Goal: Contribute content

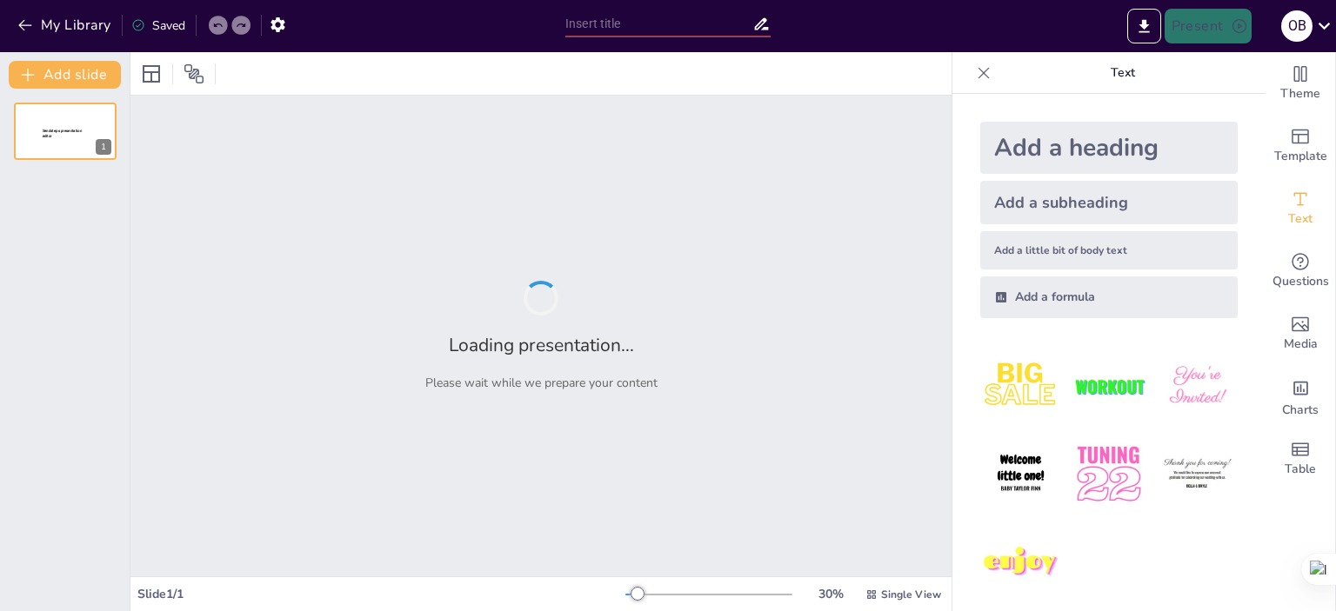
type input "Veille Stratégique : Fondements et Objectifs pour Hyproc Shipping Company"
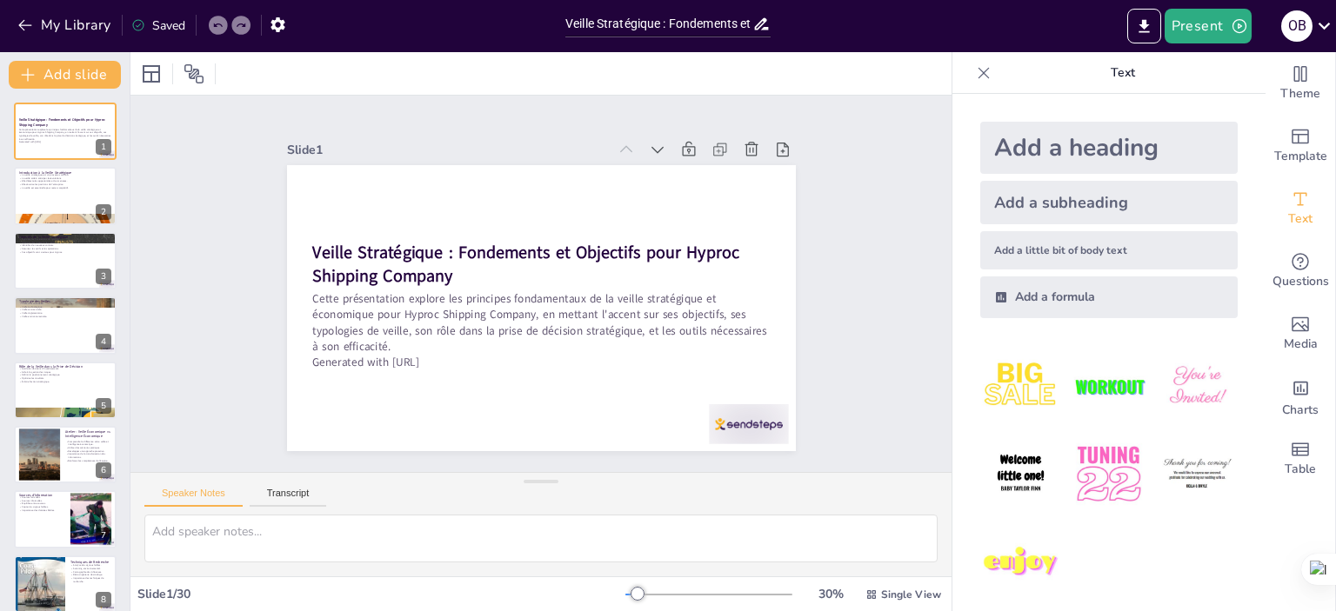
checkbox input "true"
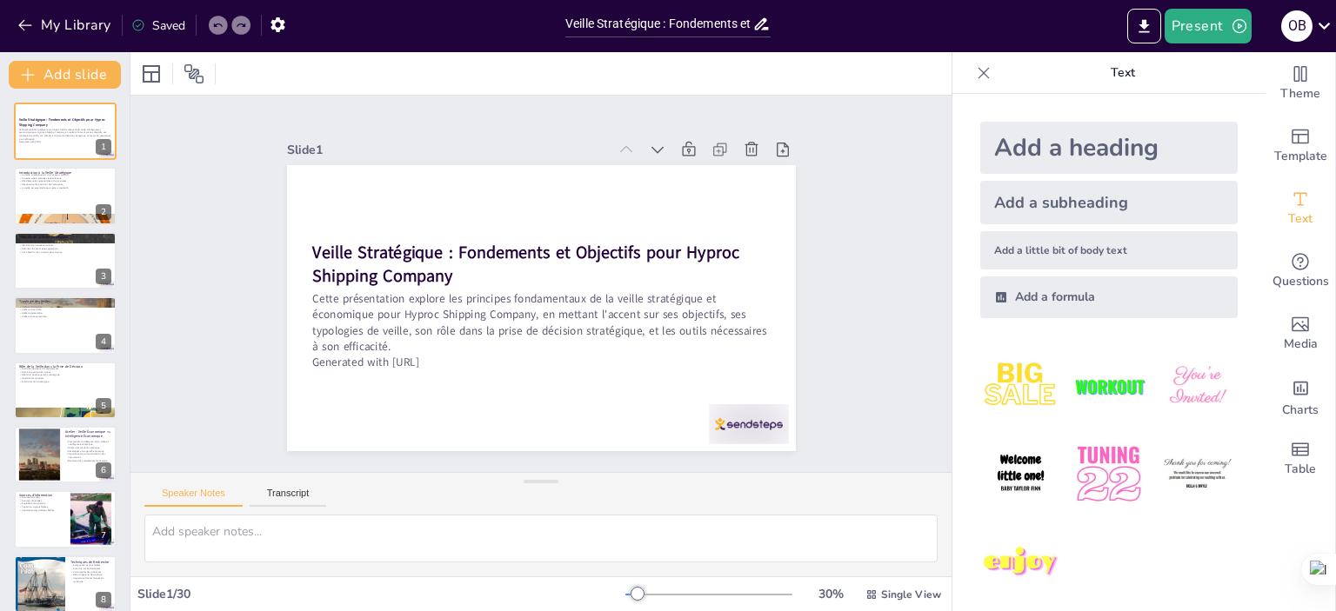
checkbox input "true"
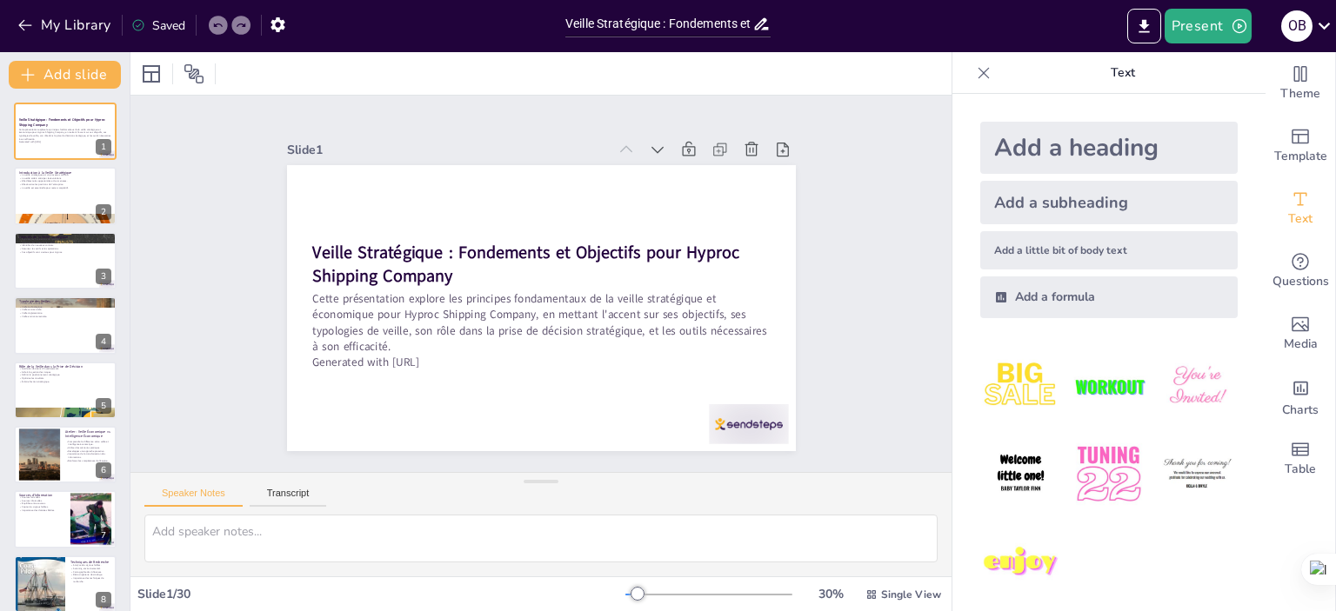
checkbox input "true"
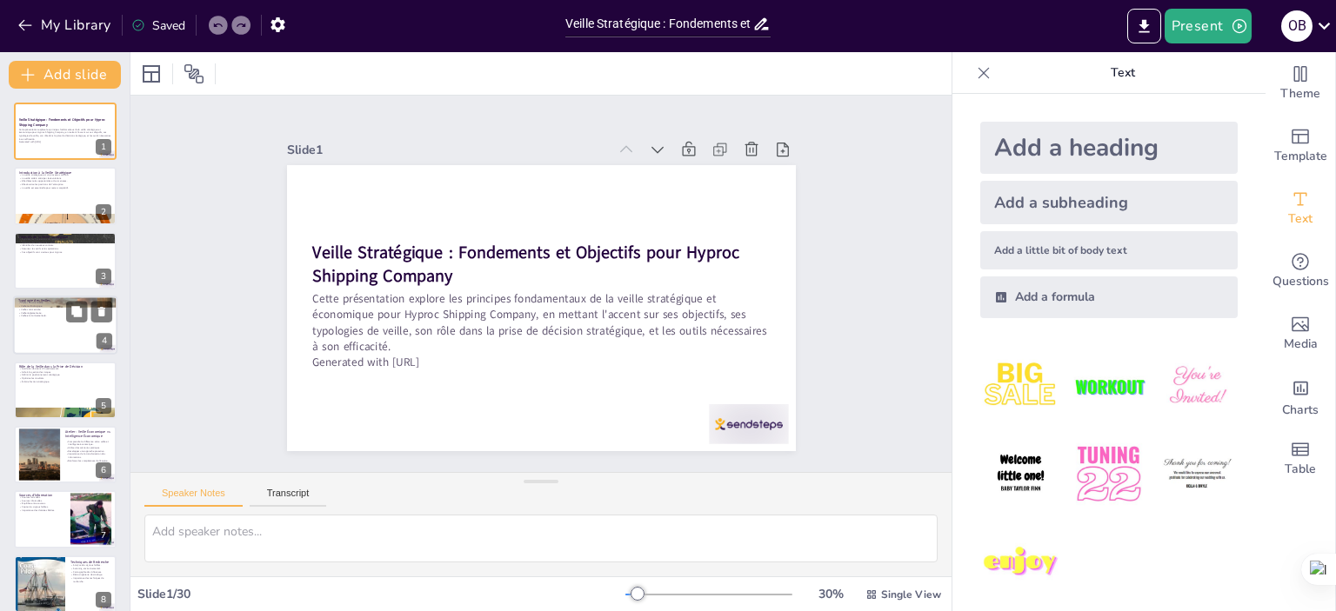
checkbox input "true"
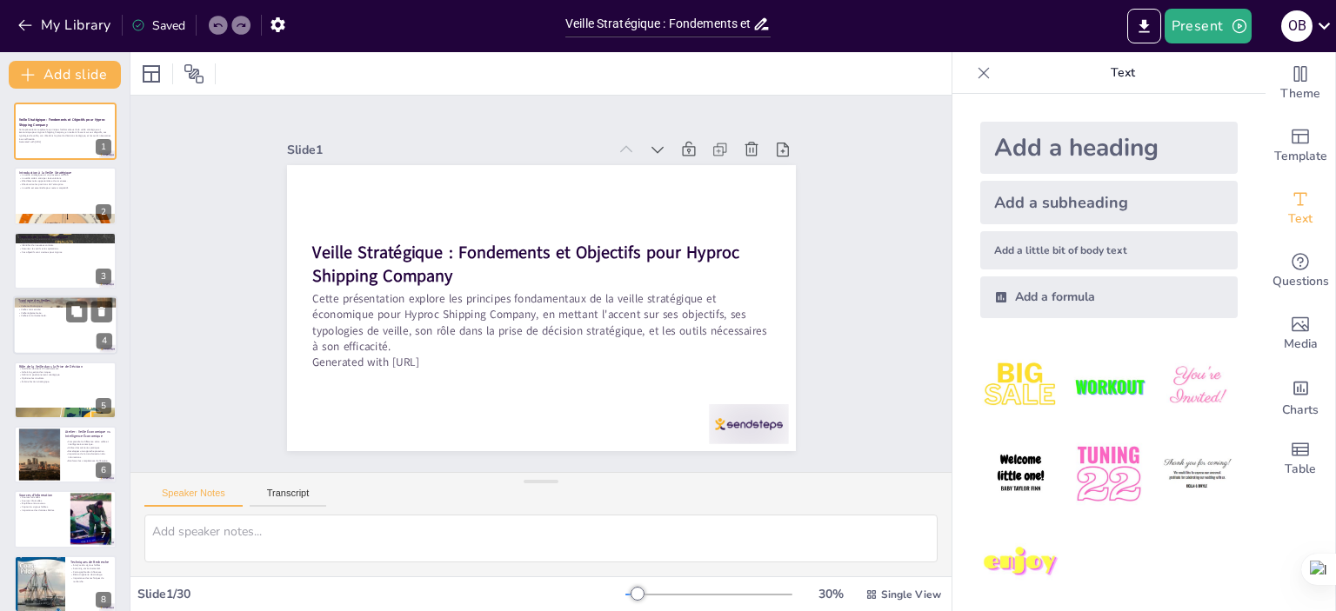
checkbox input "true"
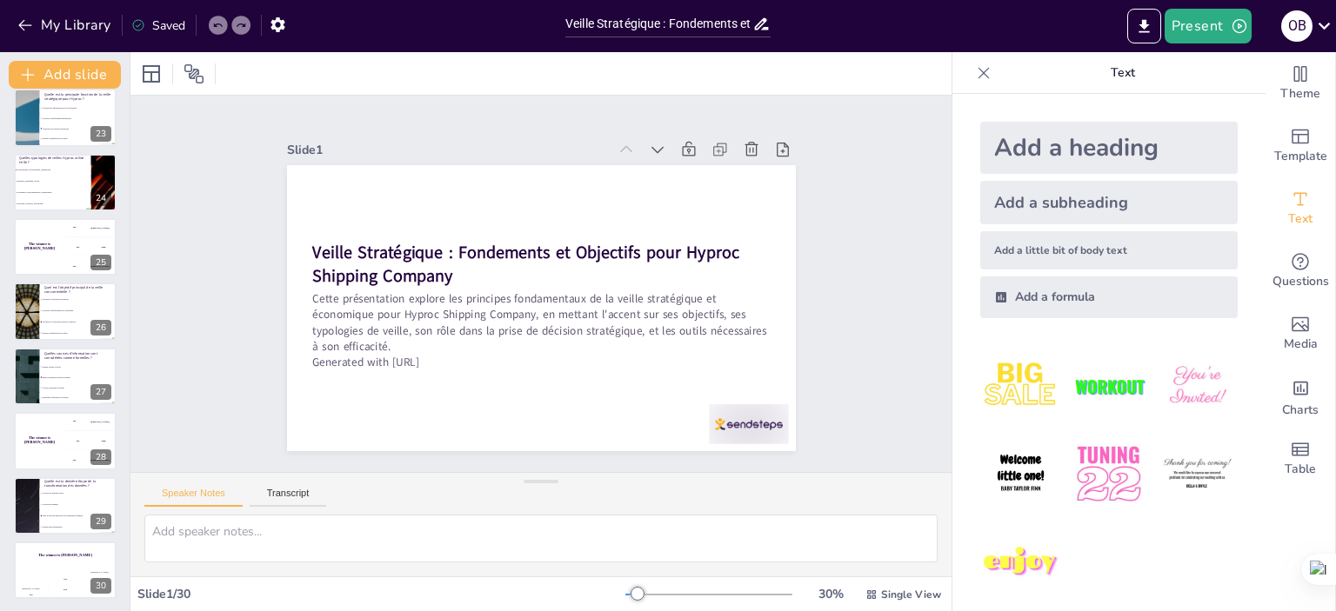
scroll to position [1438, 0]
checkbox input "true"
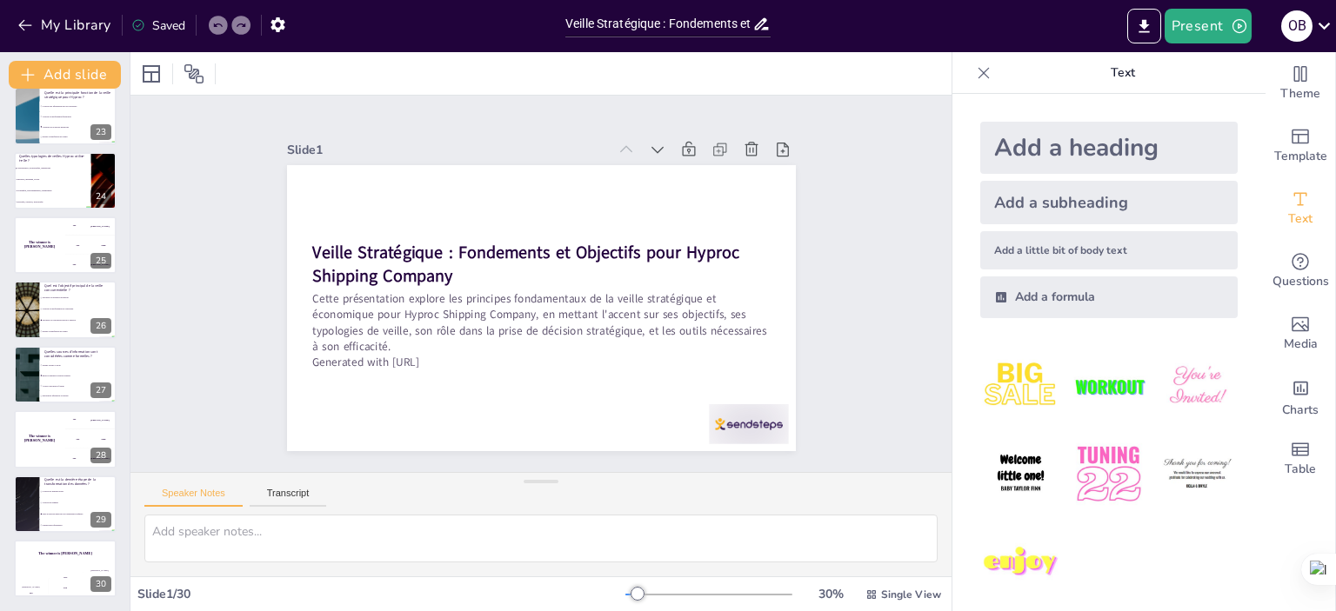
checkbox input "true"
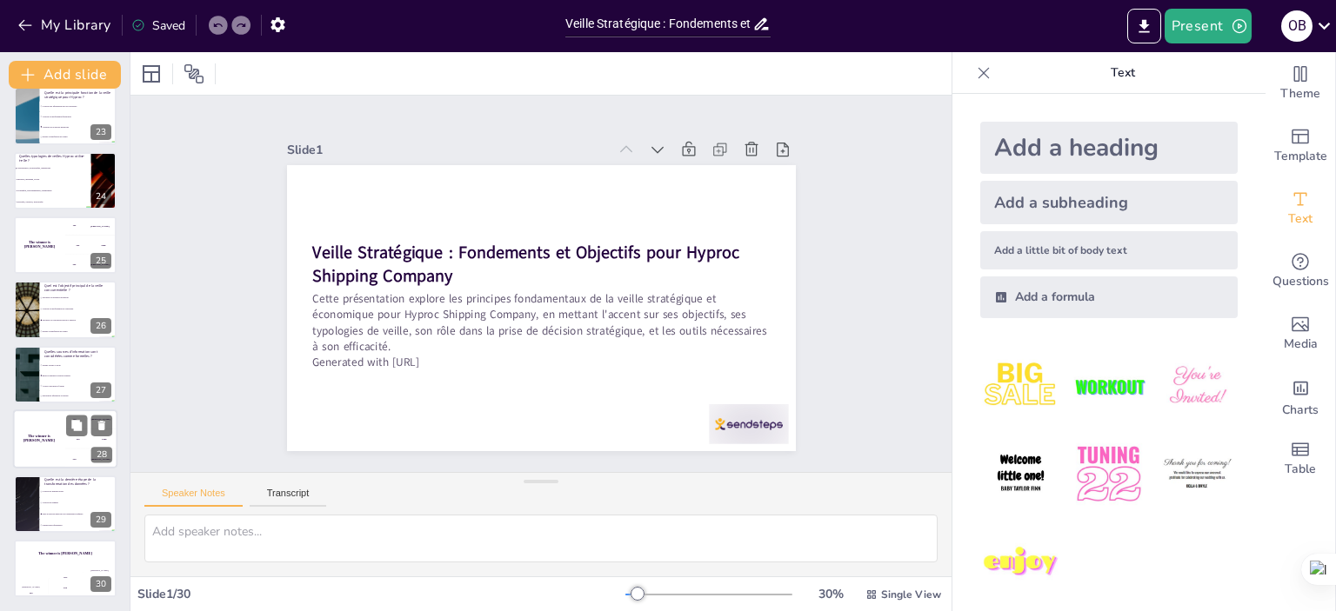
checkbox input "true"
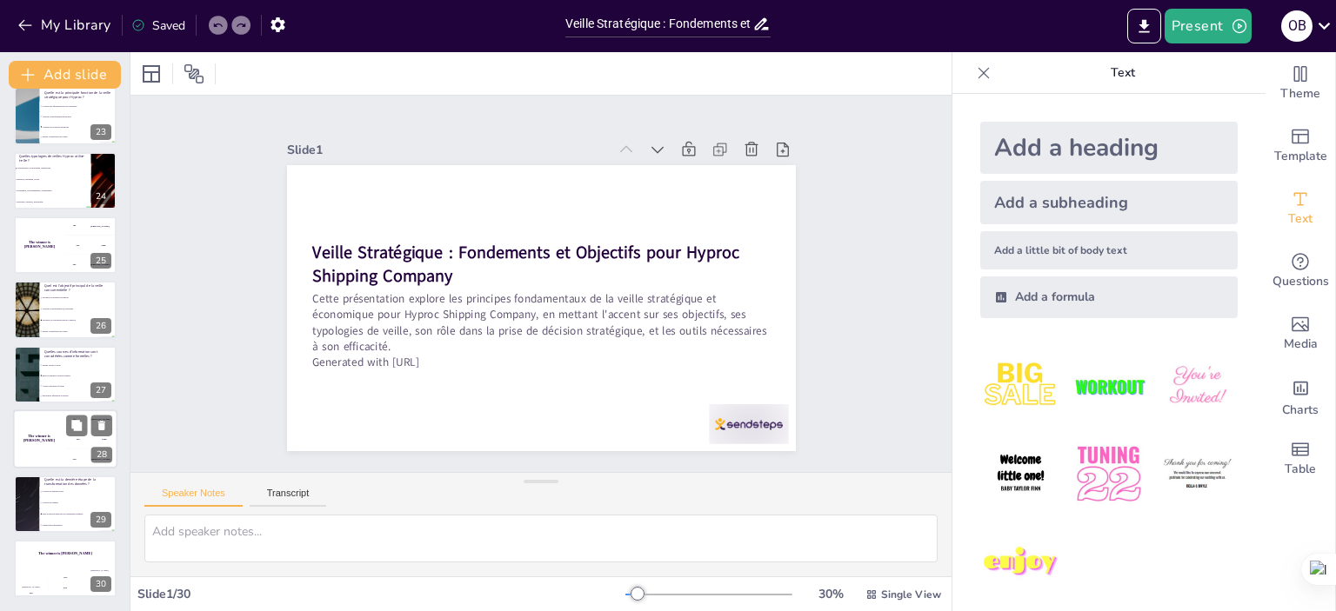
checkbox input "true"
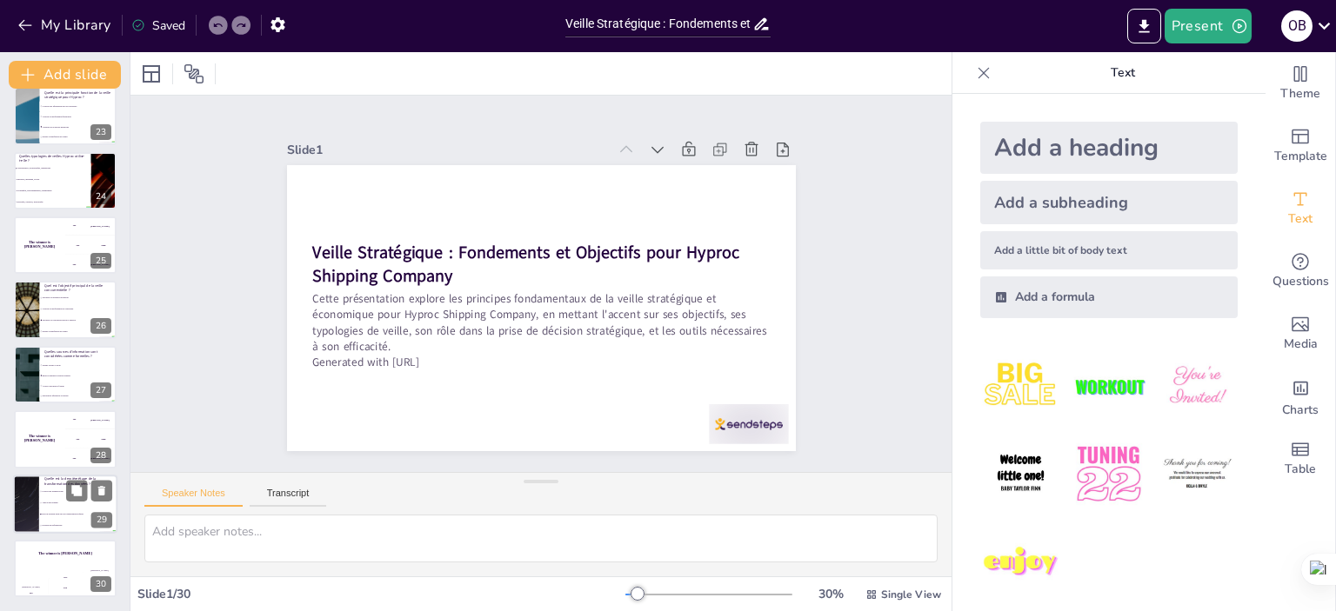
checkbox input "true"
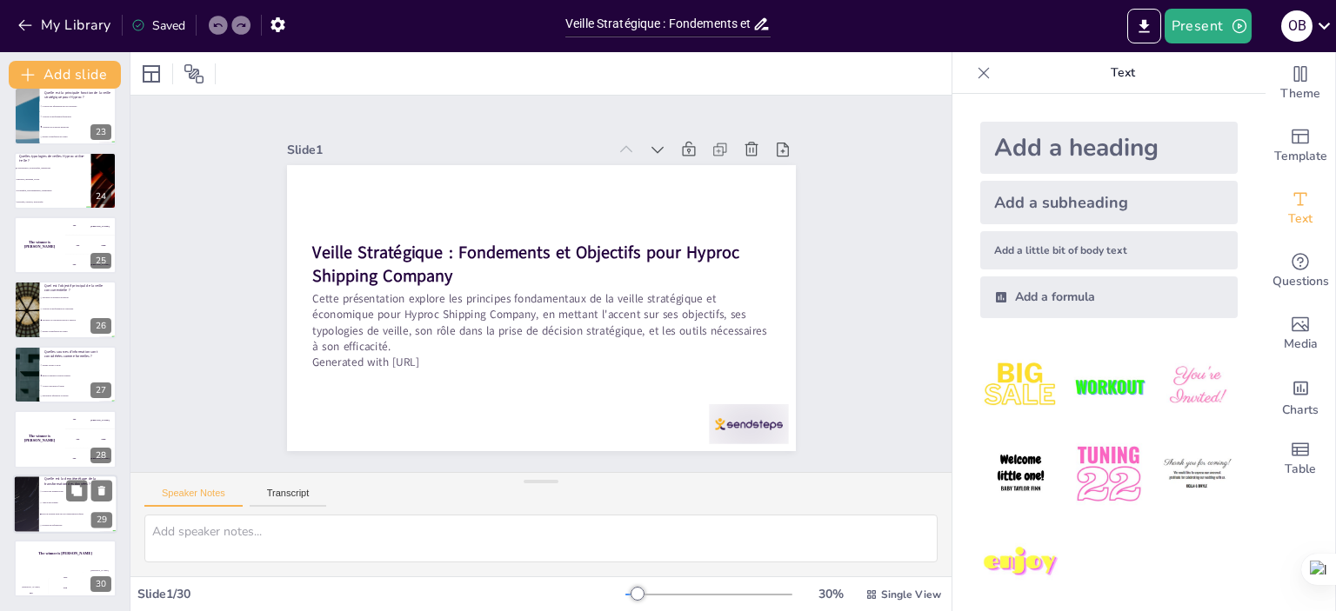
checkbox input "true"
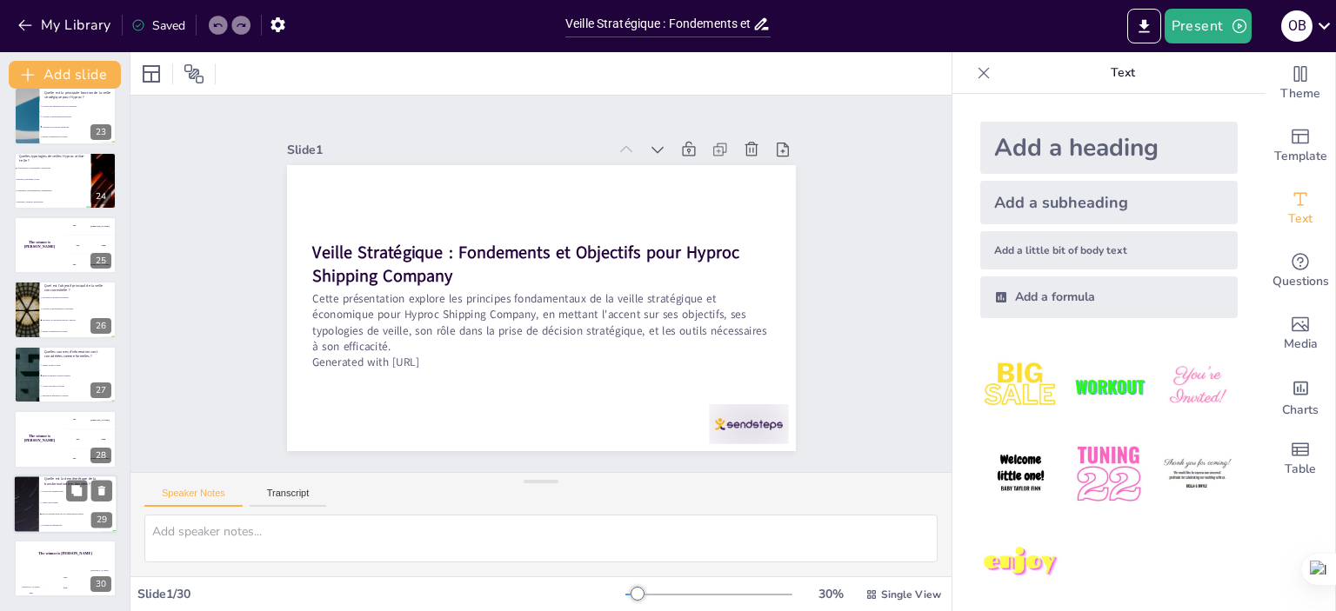
checkbox input "true"
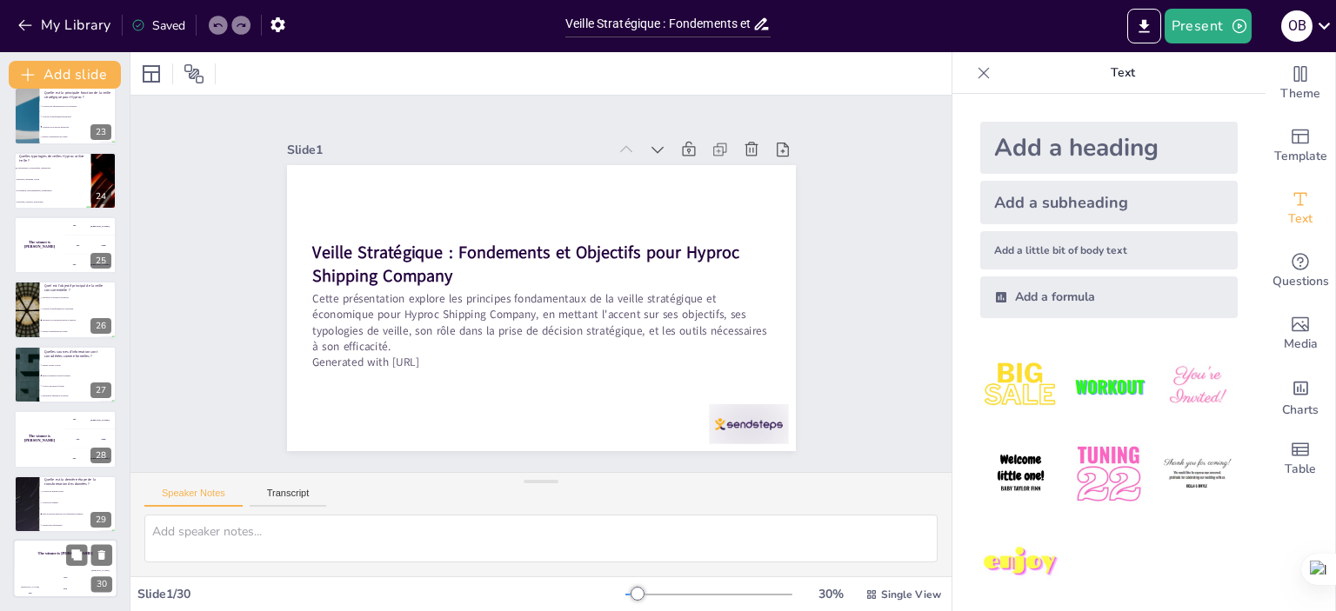
checkbox input "true"
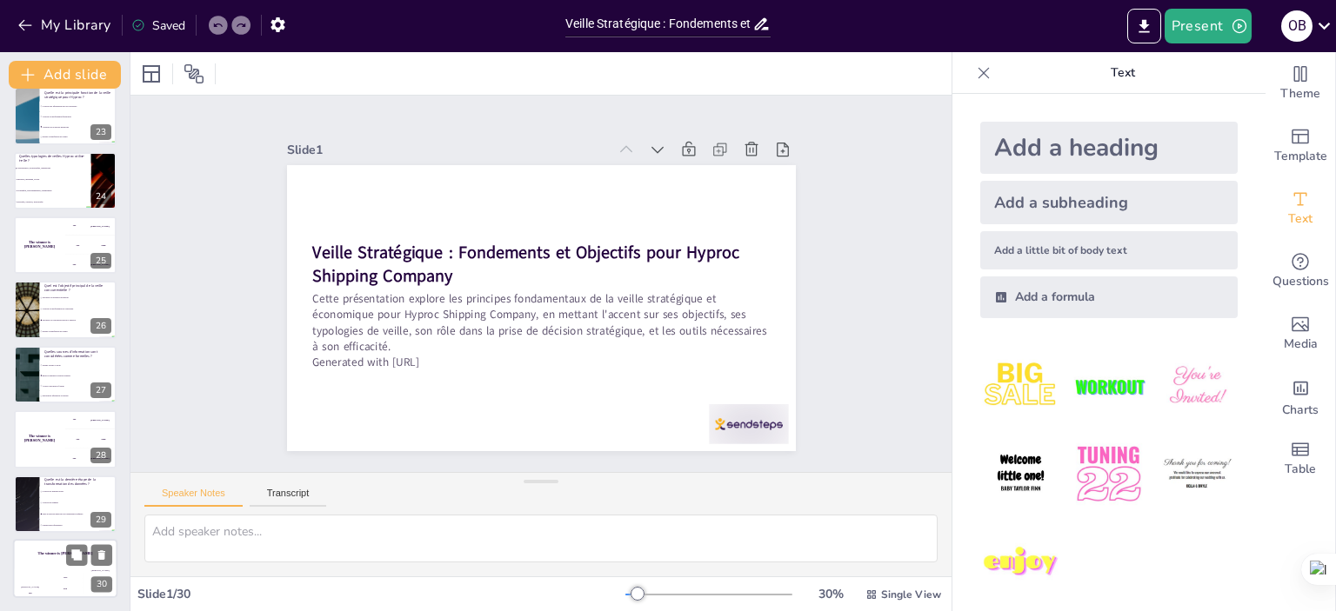
checkbox input "true"
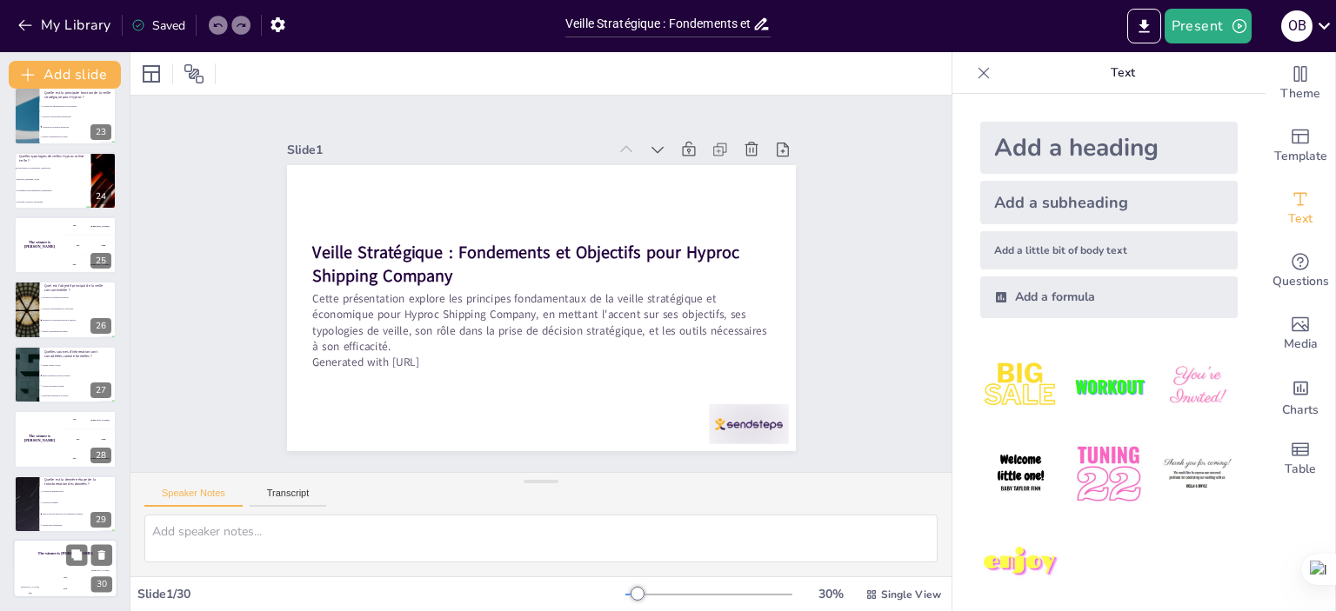
checkbox input "true"
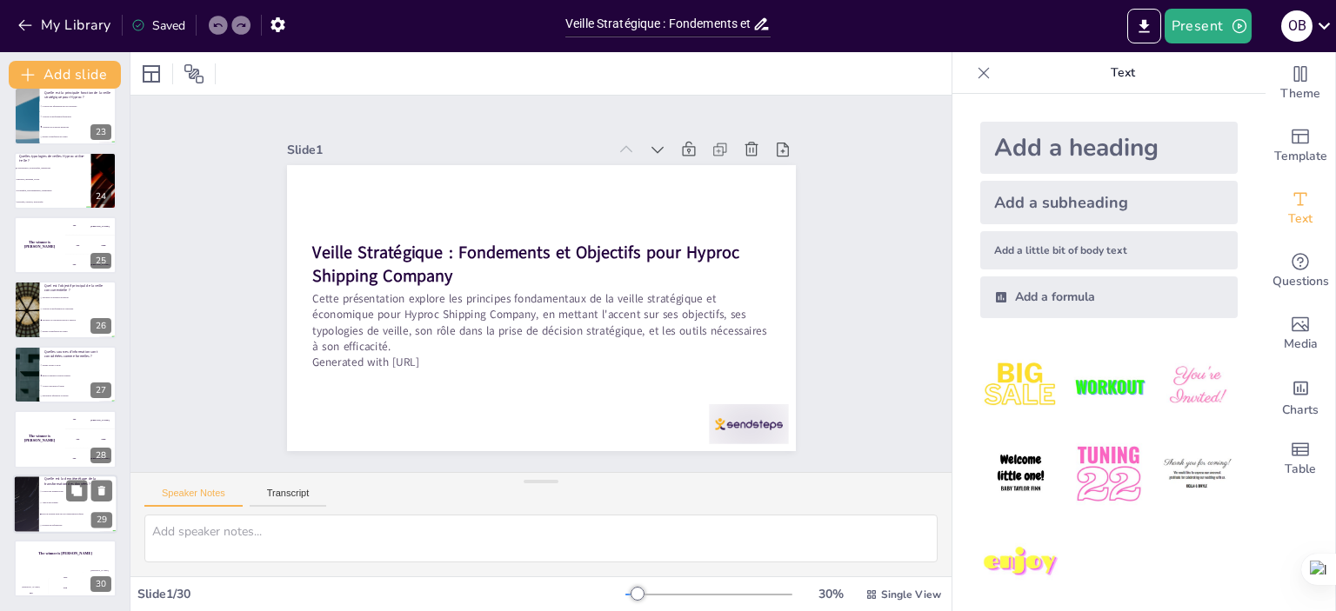
checkbox input "true"
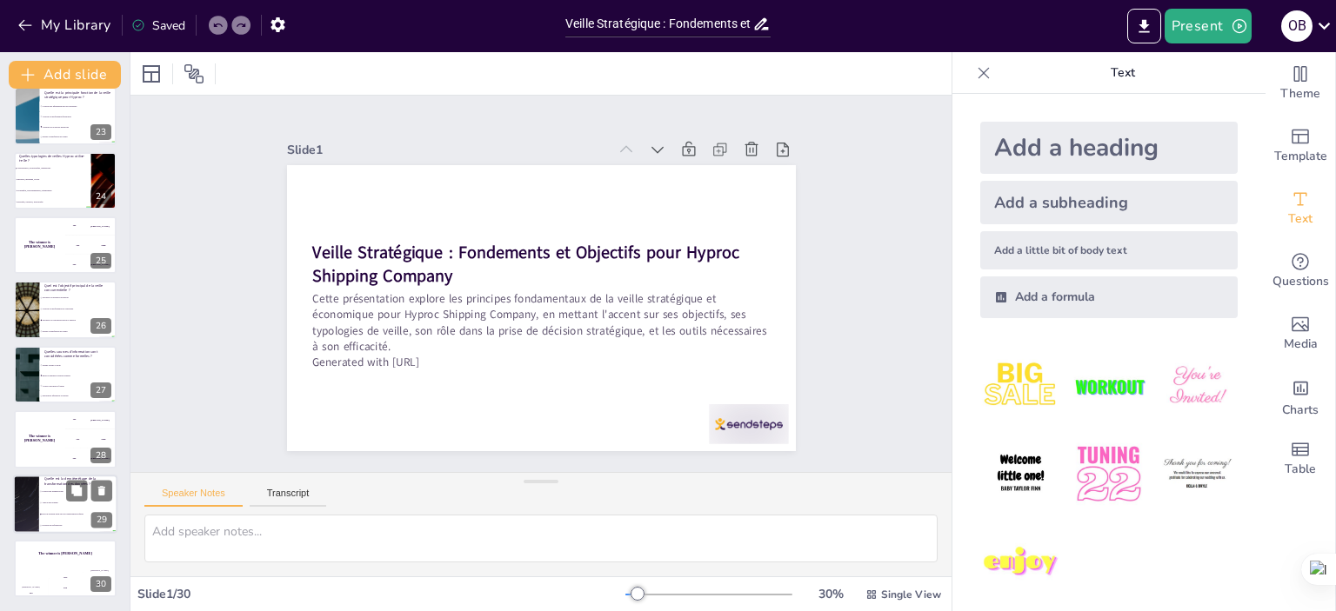
checkbox input "true"
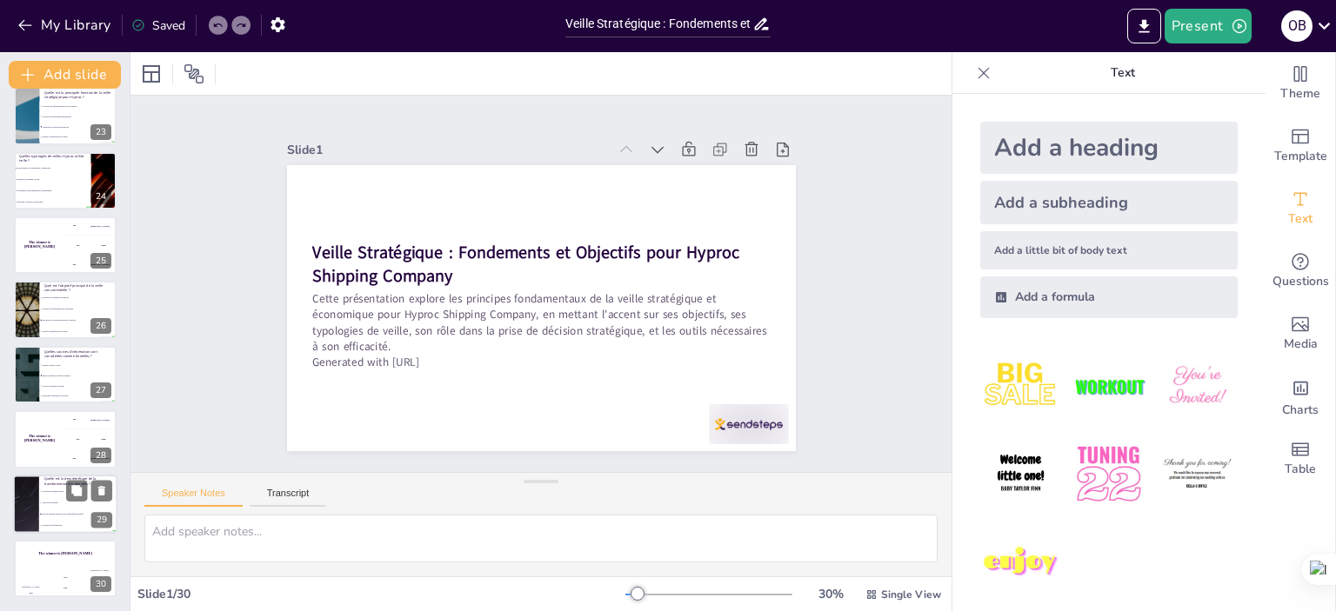
checkbox input "true"
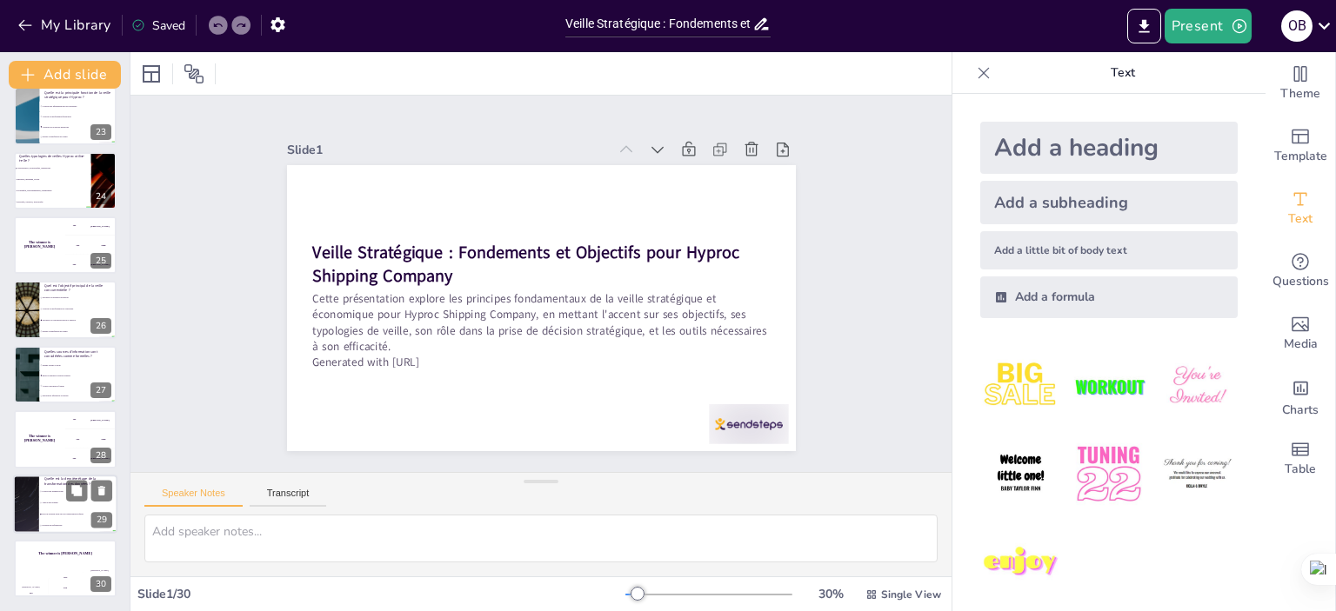
checkbox input "true"
click at [90, 510] on li "Prise de décision basée sur les connaissances acquises" at bounding box center [78, 514] width 78 height 11
type textarea "La dernière étape de la transformation des données est la prise de décision bas…"
checkbox input "true"
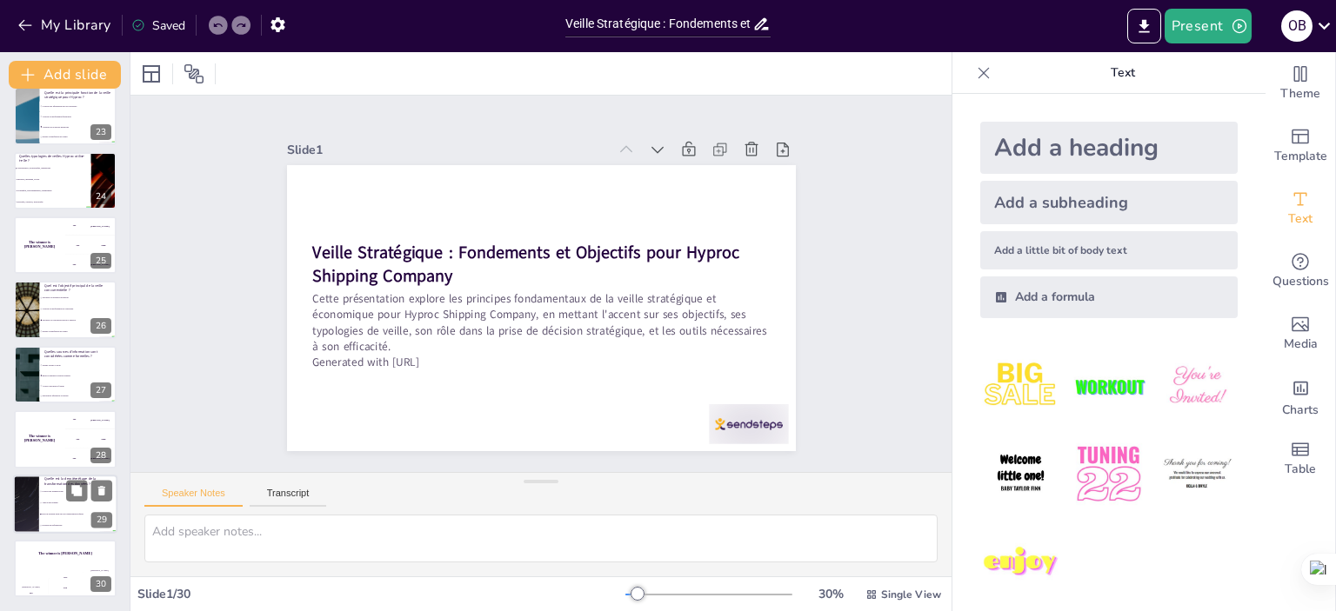
checkbox input "true"
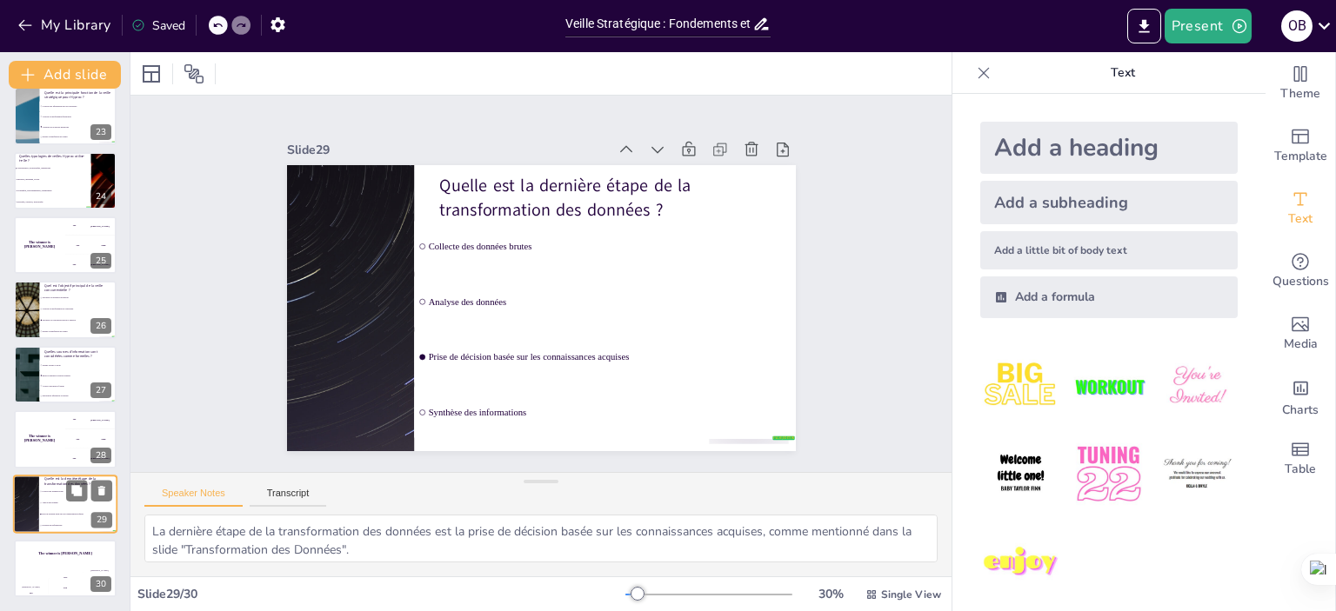
checkbox input "true"
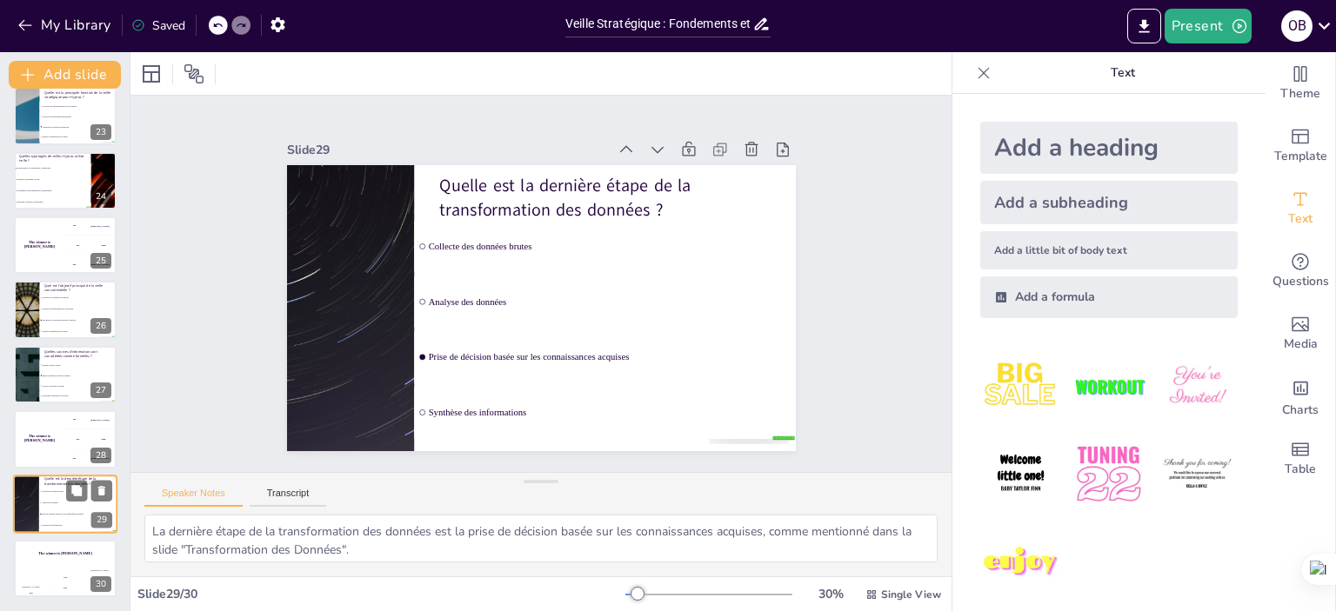
checkbox input "true"
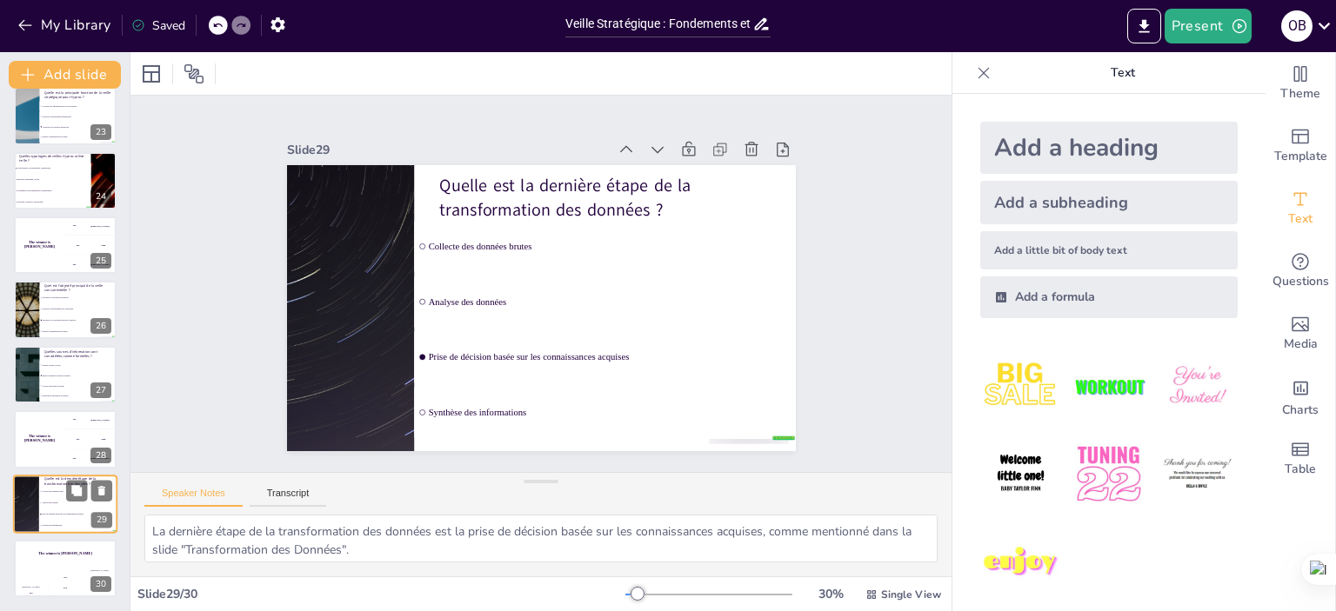
checkbox input "true"
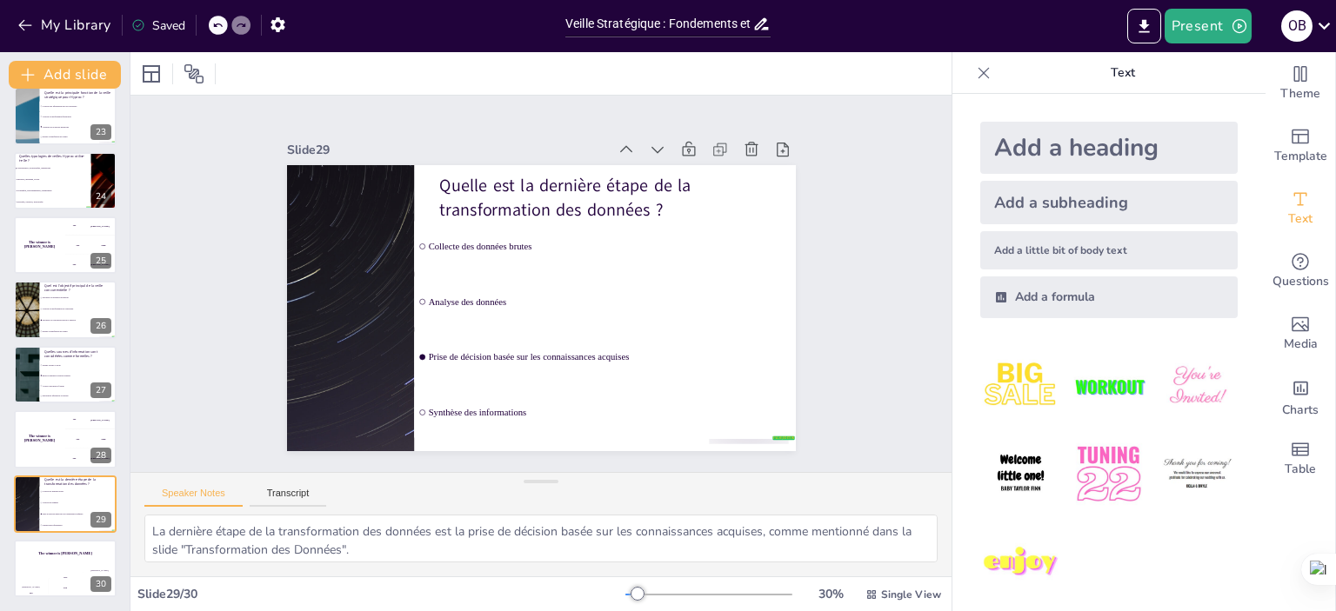
checkbox input "true"
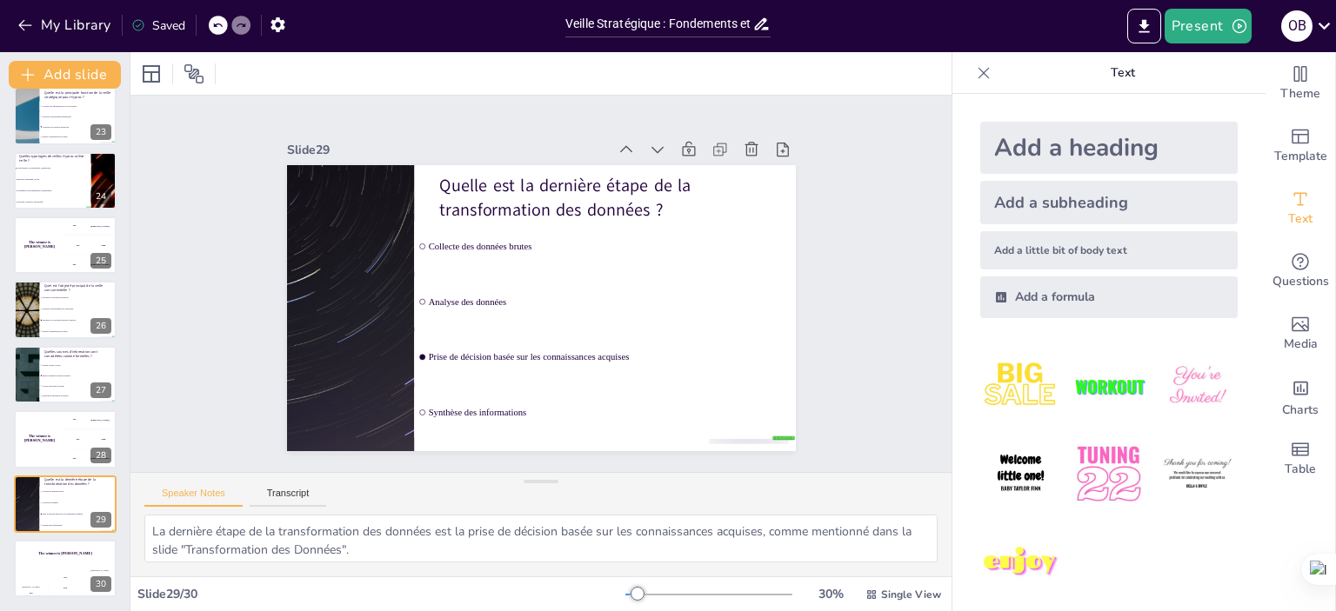
checkbox input "true"
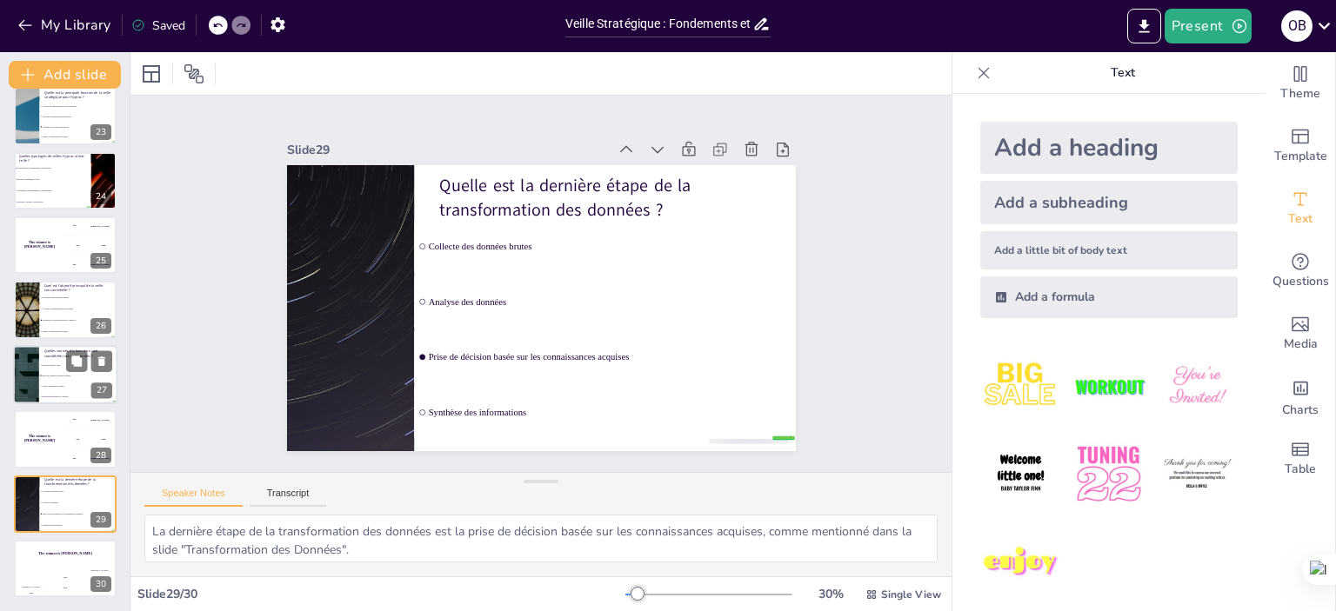
checkbox input "true"
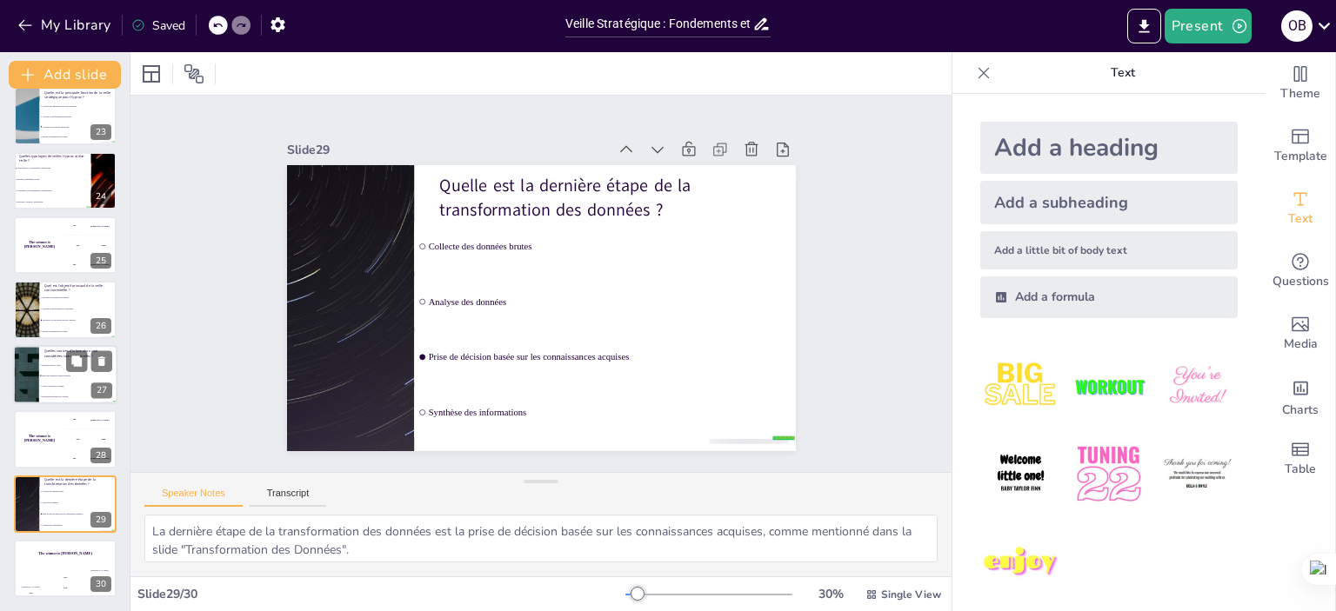
checkbox input "true"
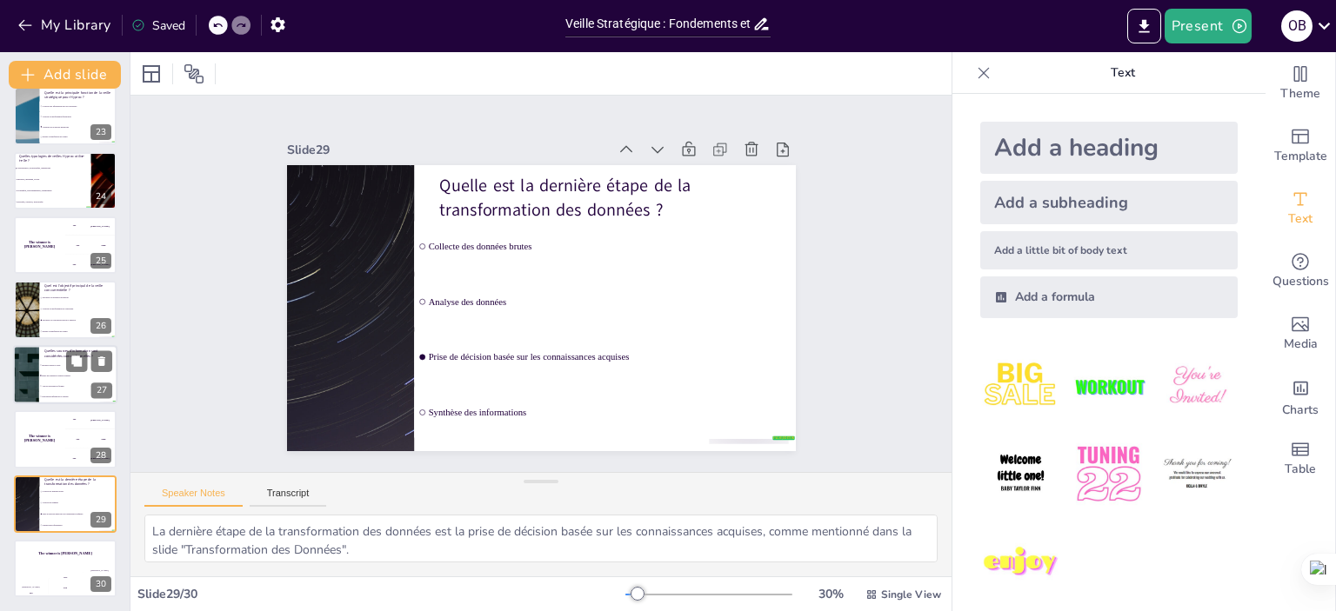
checkbox input "true"
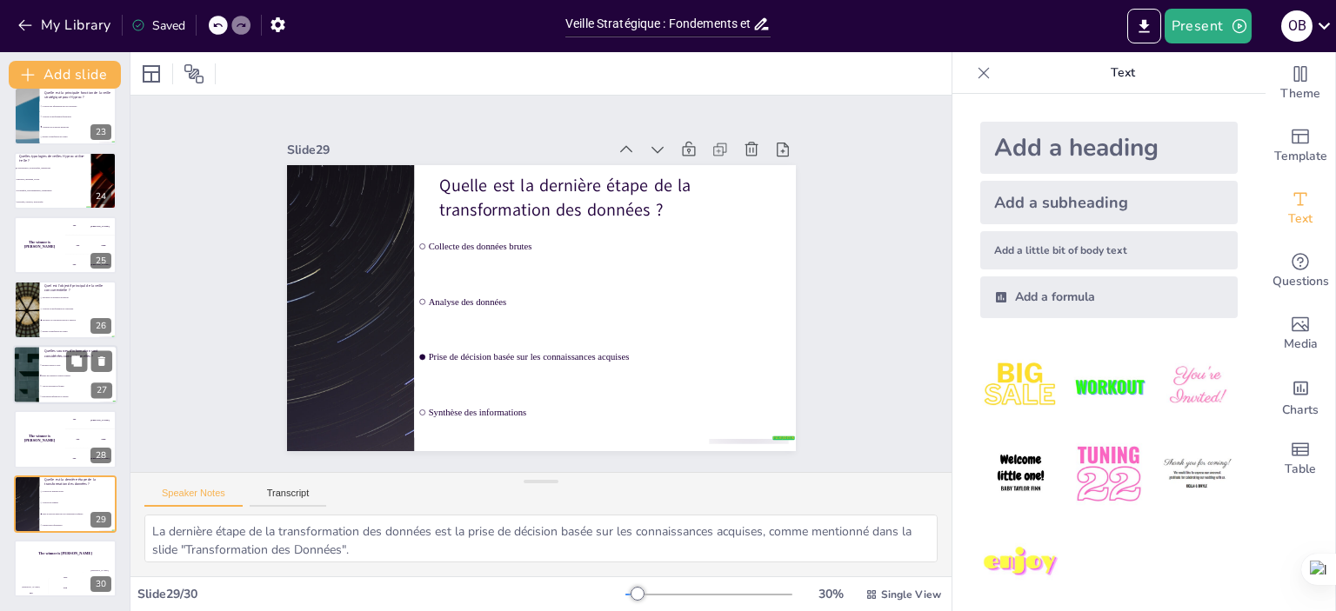
checkbox input "true"
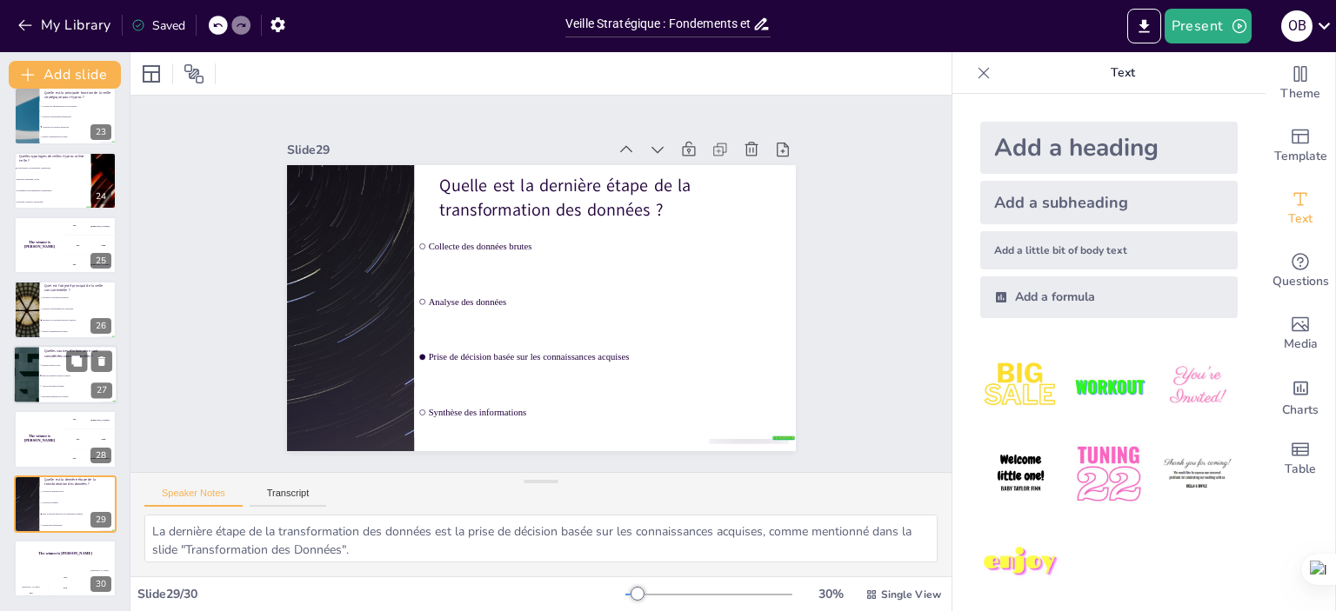
checkbox input "true"
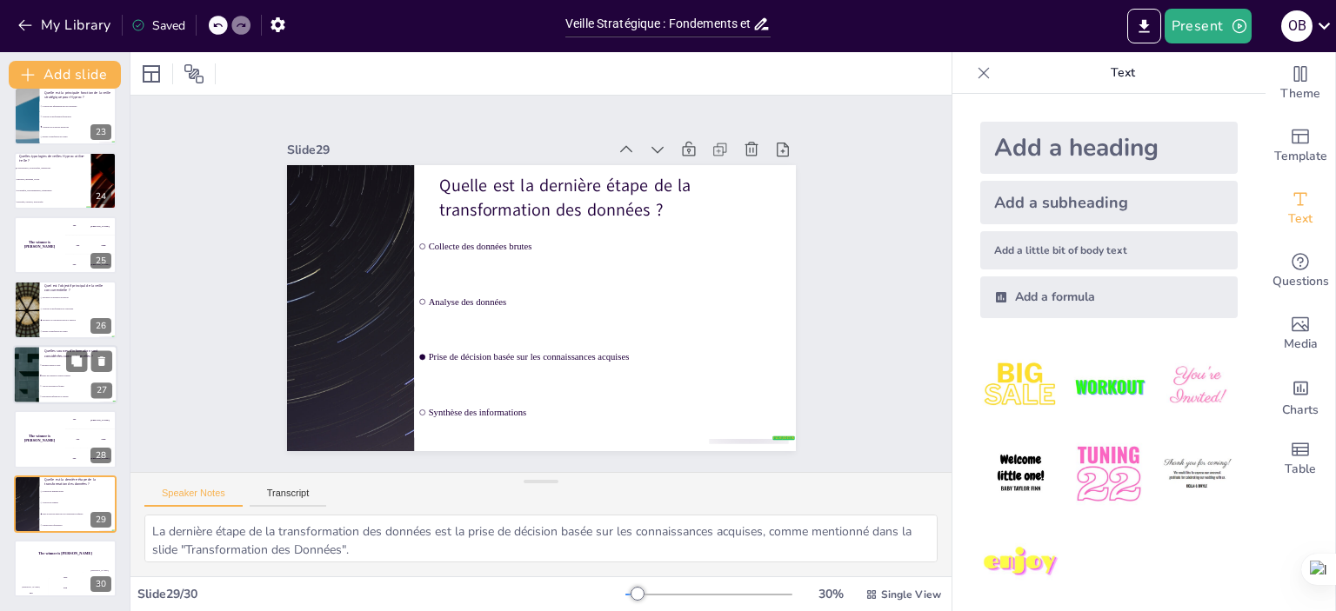
checkbox input "true"
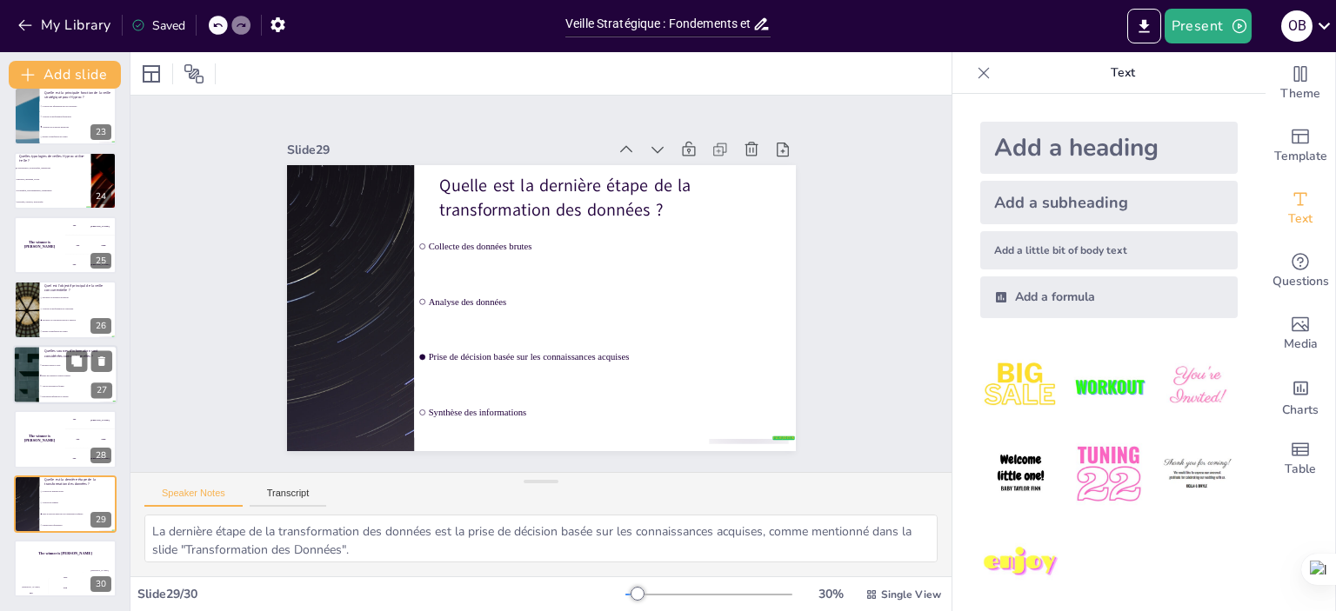
checkbox input "true"
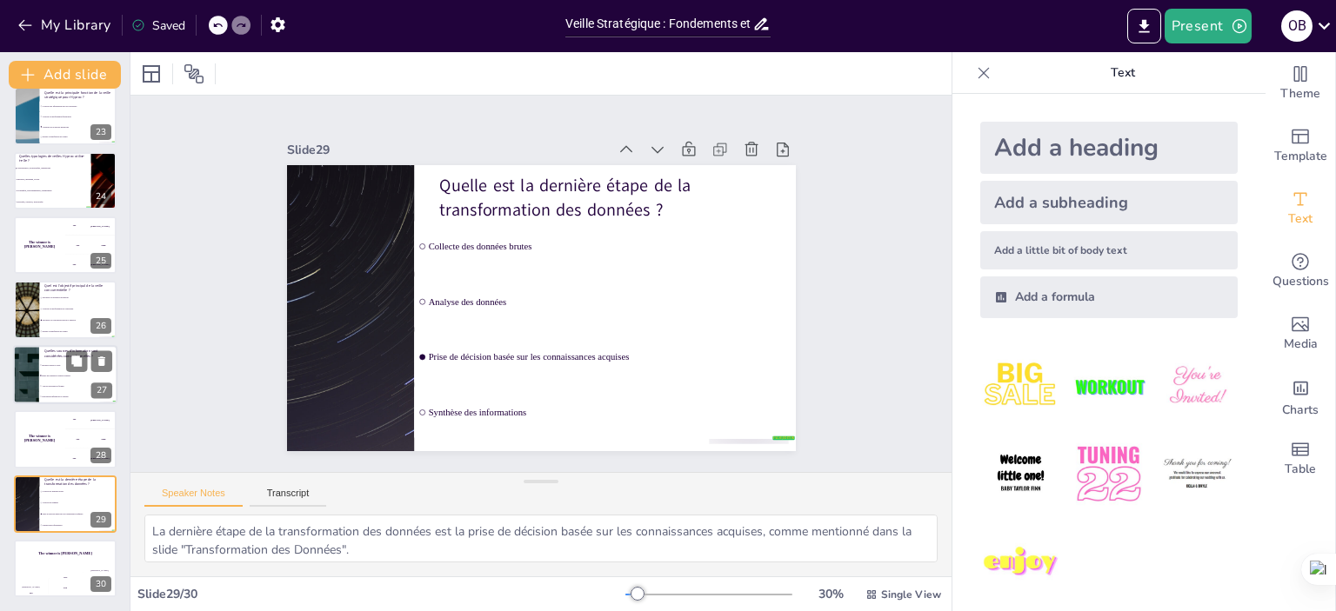
checkbox input "true"
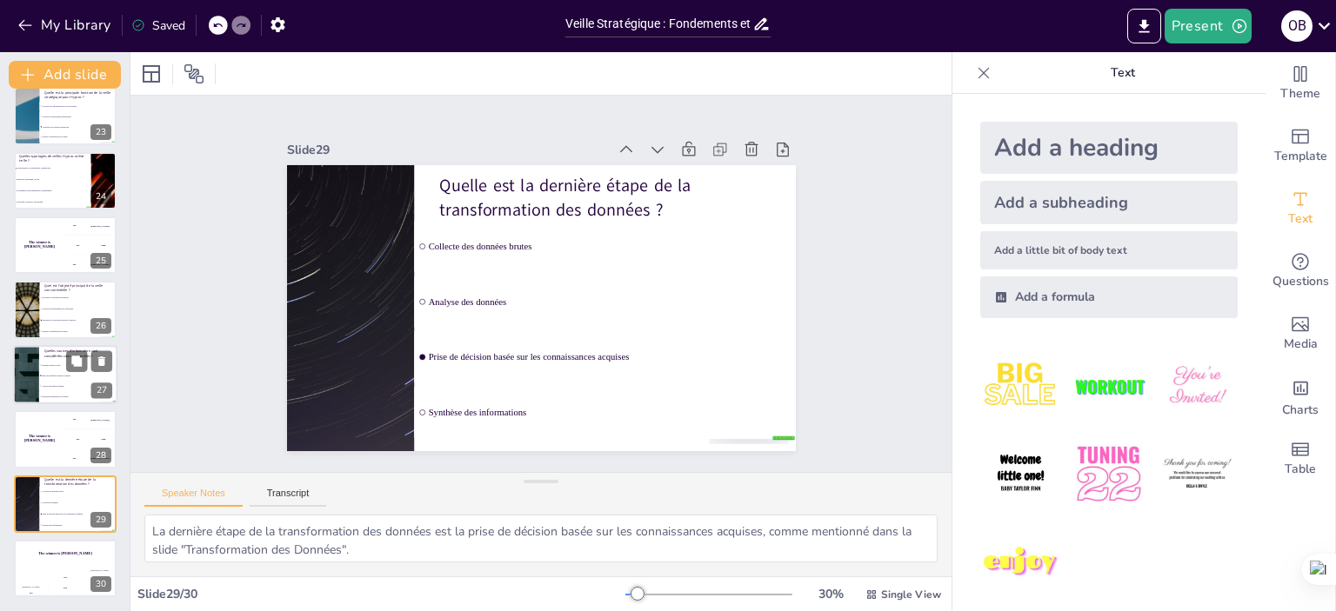
checkbox input "true"
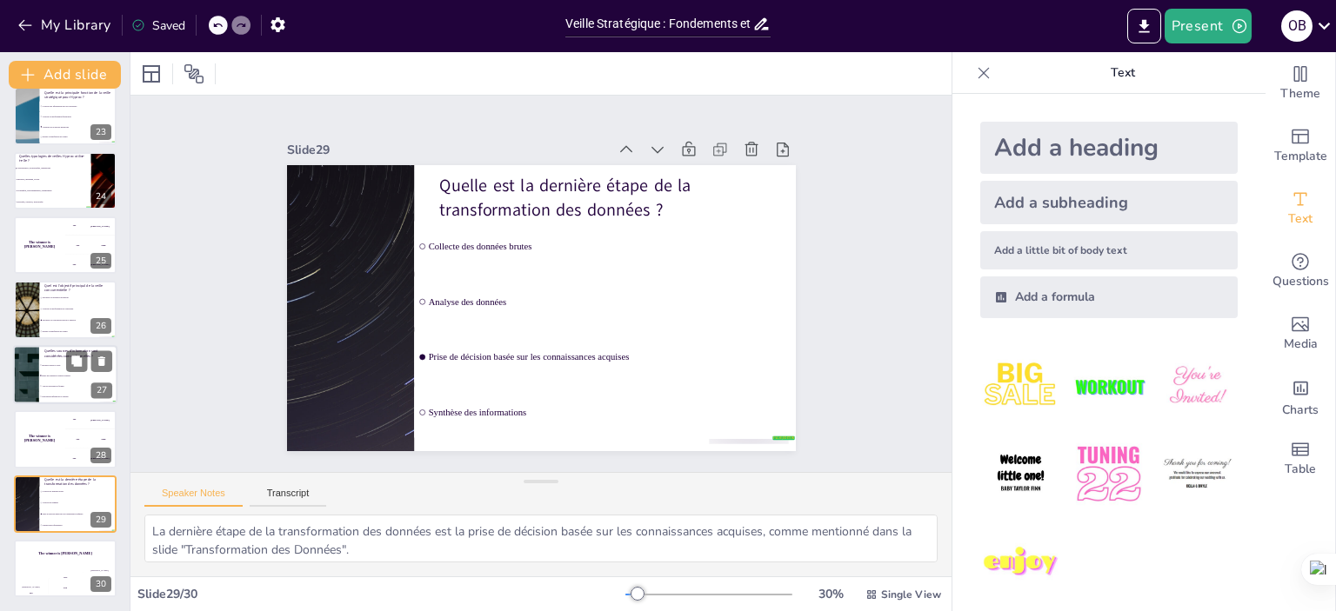
checkbox input "true"
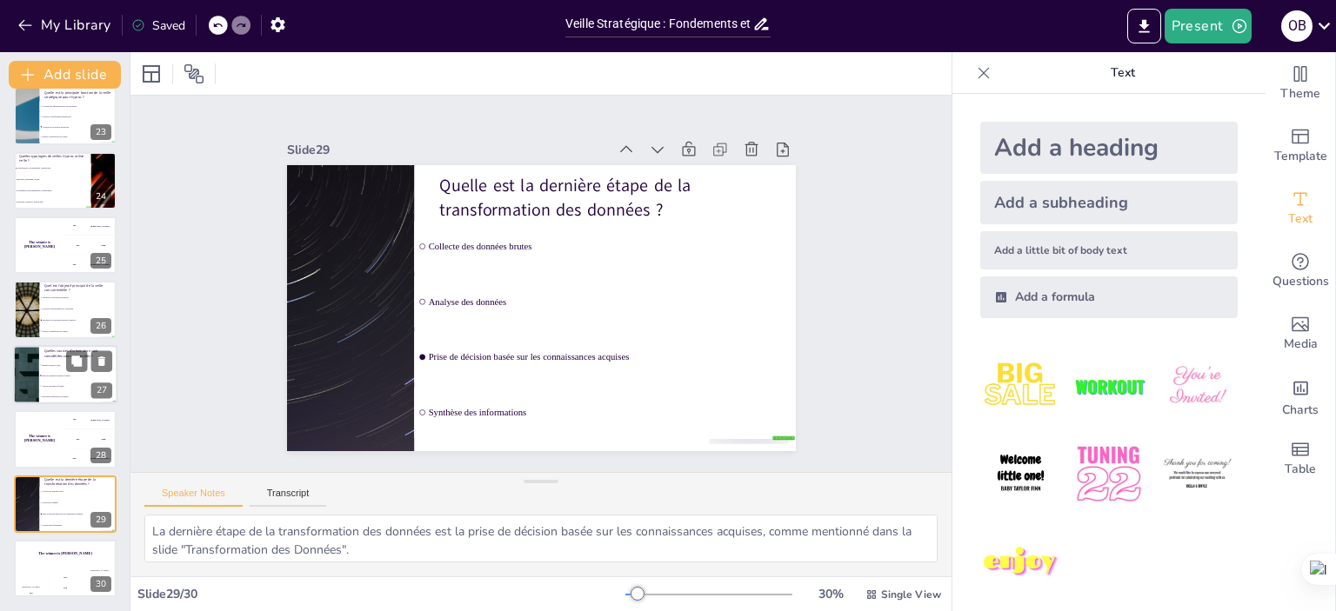
checkbox input "true"
click at [53, 360] on li "Médias sociaux et blogs" at bounding box center [78, 365] width 78 height 10
type textarea "Les sources d'information considérées comme formelles incluent les bases de don…"
checkbox input "true"
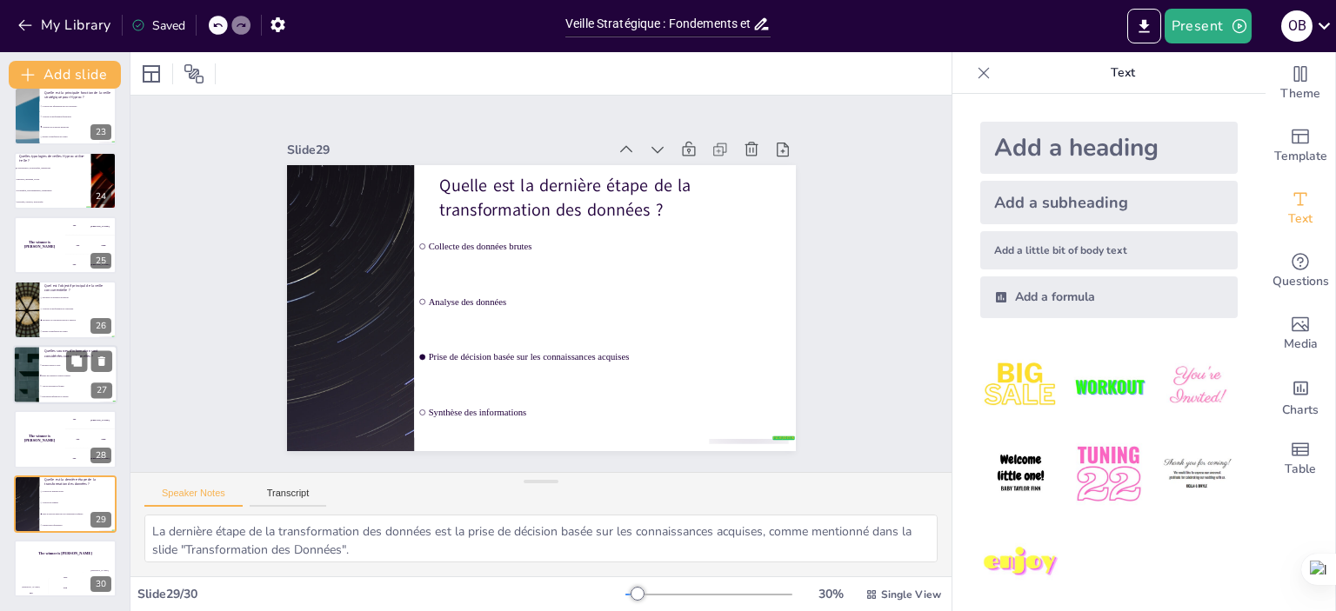
checkbox input "true"
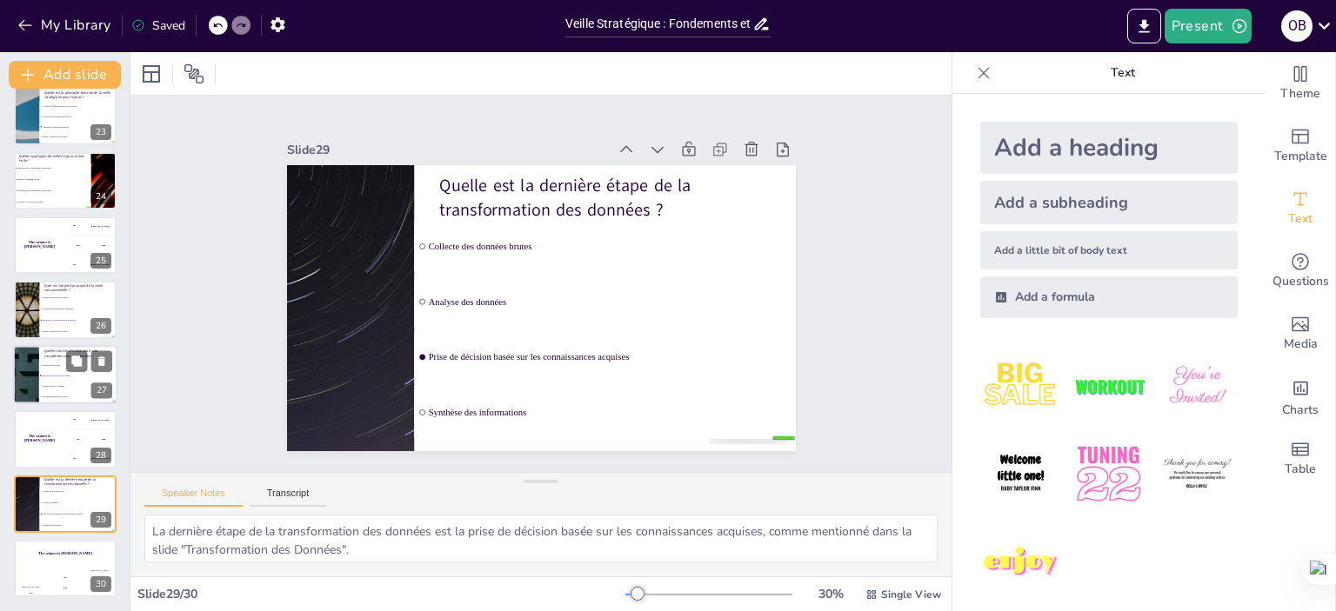
checkbox input "true"
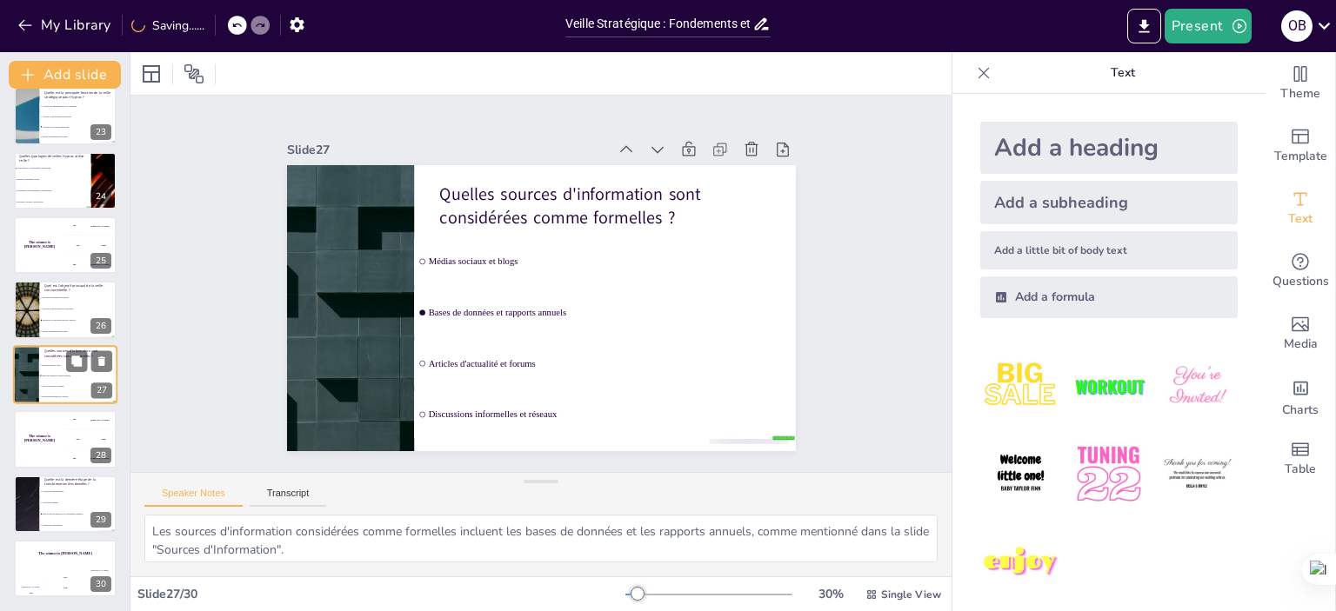
type textarea "L'objectif principal de la veille concurrentielle est de surveiller les concurr…"
checkbox input "true"
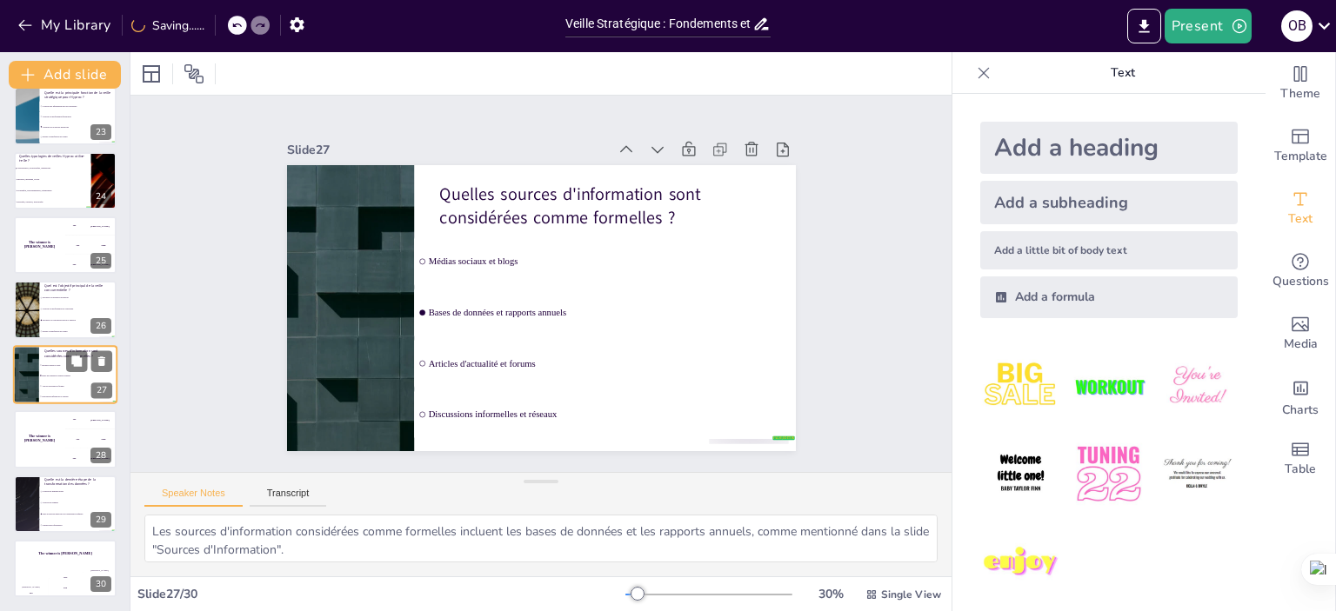
checkbox input "true"
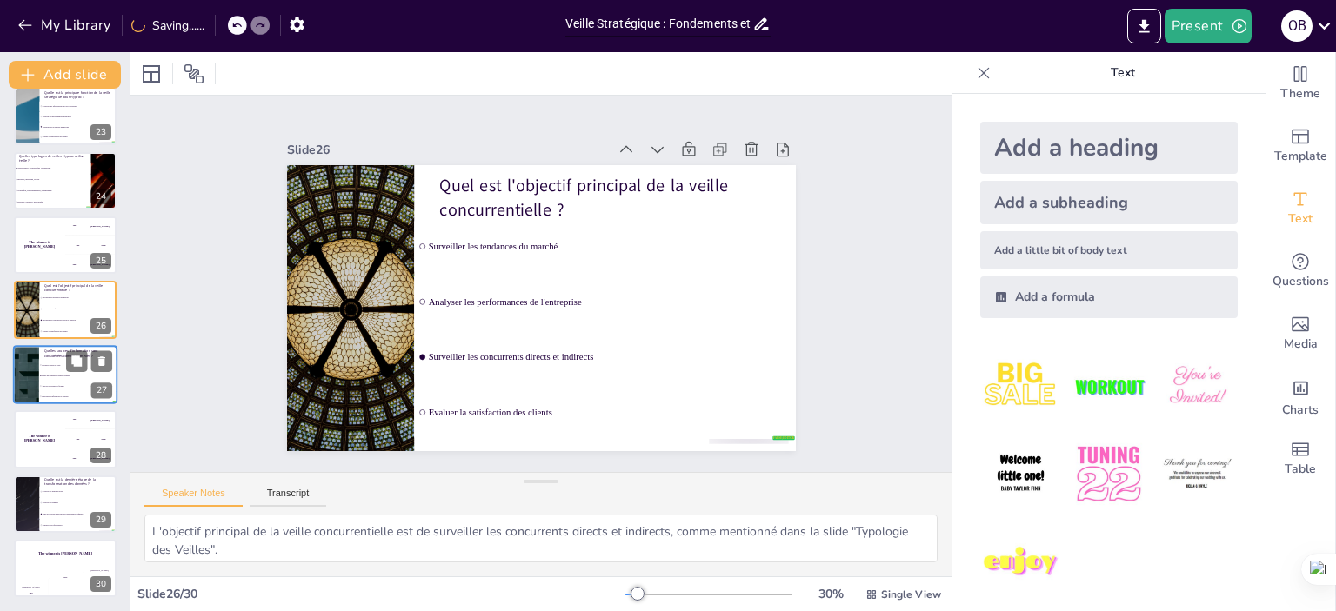
checkbox input "true"
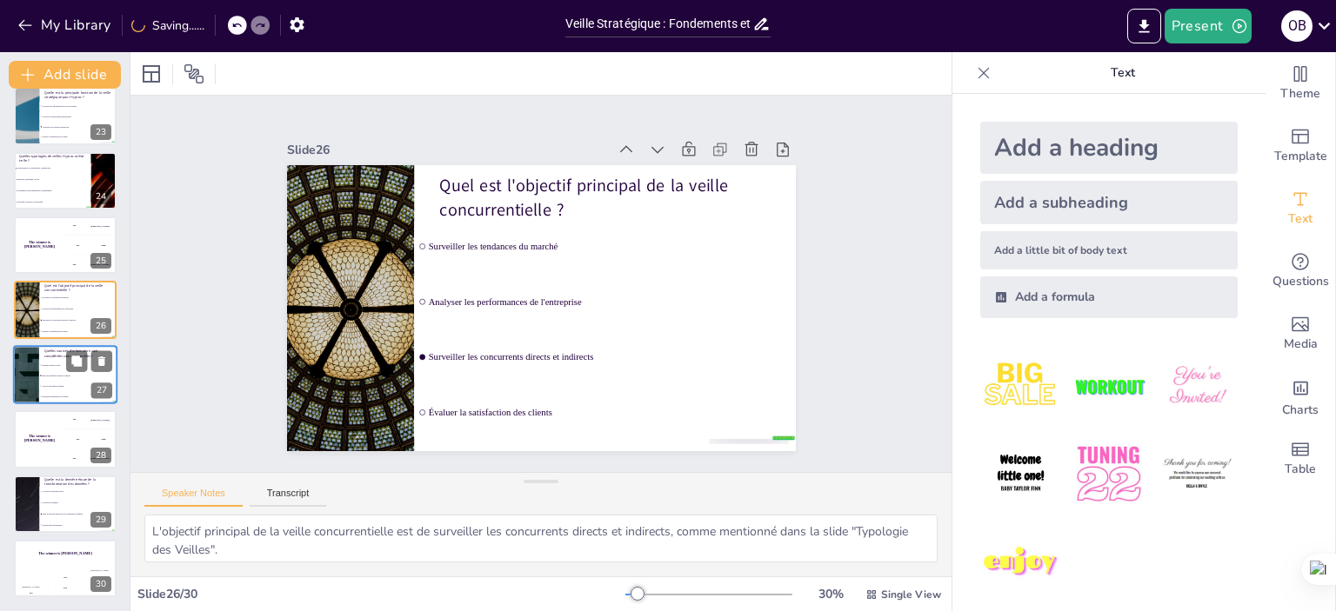
checkbox input "true"
